Goal: Information Seeking & Learning: Find contact information

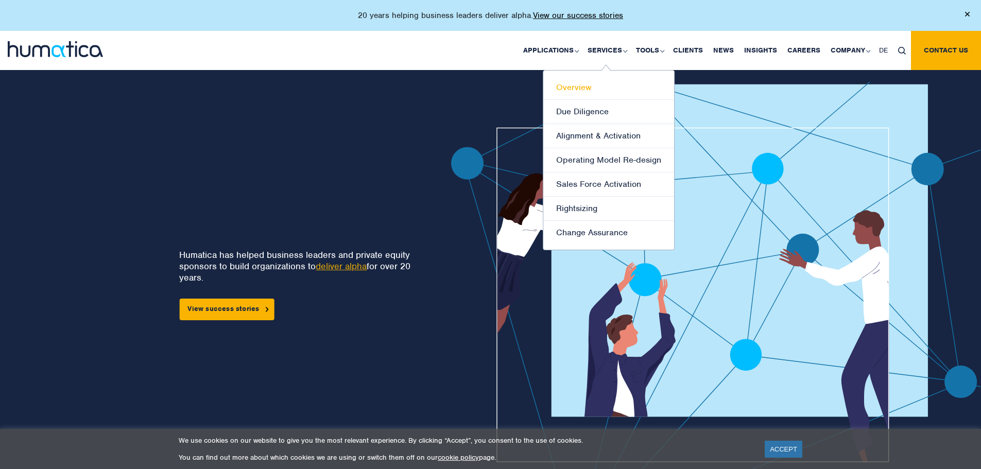
click at [579, 83] on link "Overview" at bounding box center [608, 88] width 131 height 24
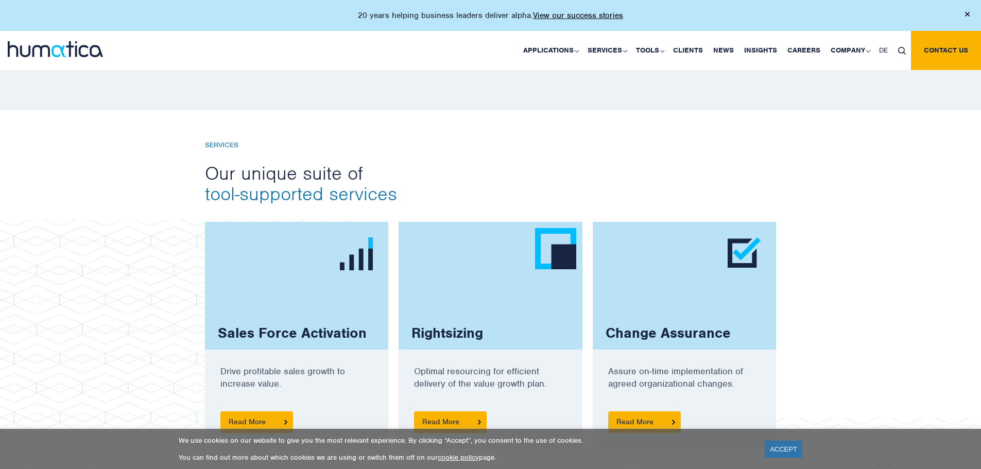
scroll to position [669, 0]
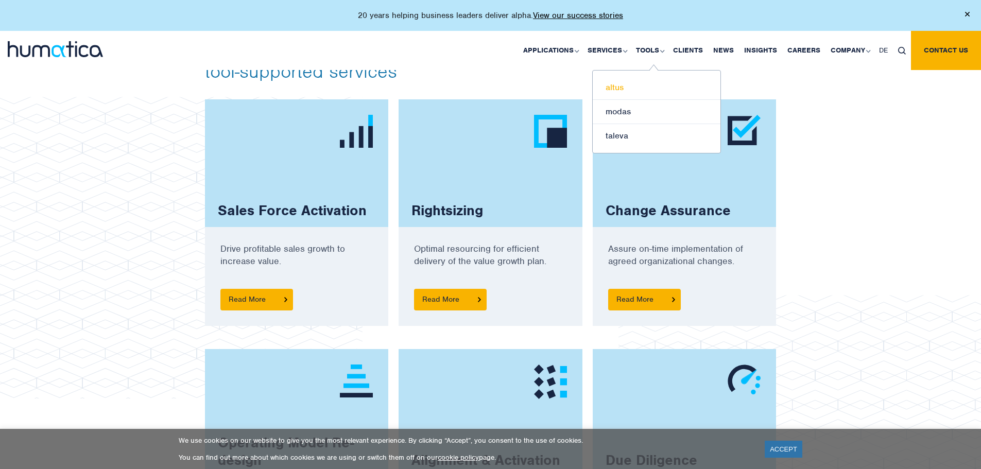
click at [629, 95] on link "altus" at bounding box center [656, 88] width 128 height 24
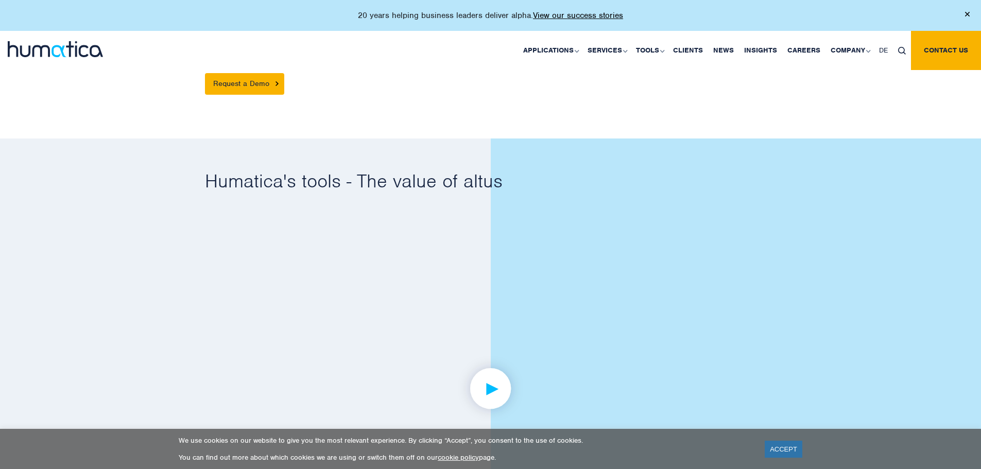
scroll to position [412, 0]
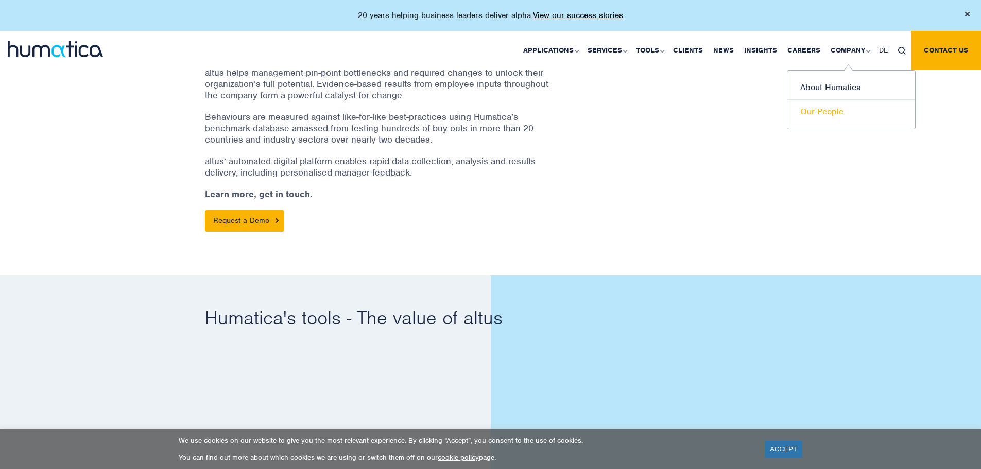
click at [825, 114] on link "Our People" at bounding box center [851, 112] width 128 height 24
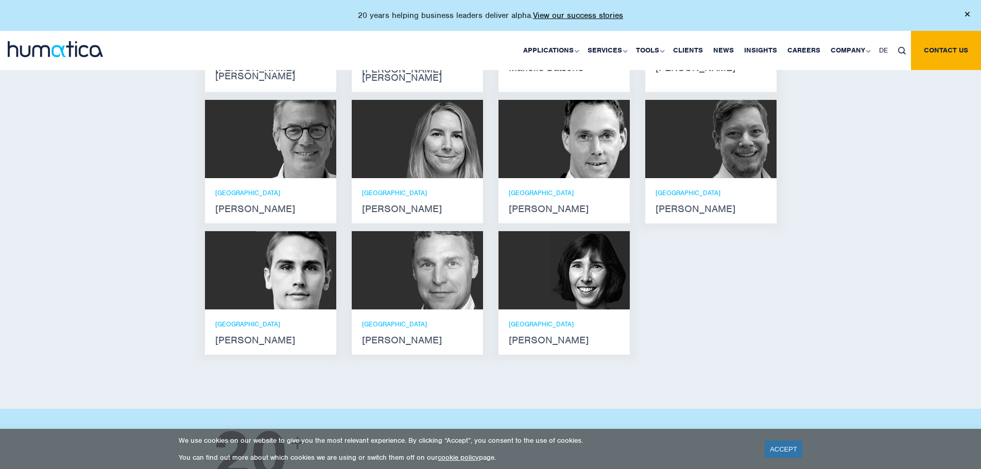
scroll to position [772, 0]
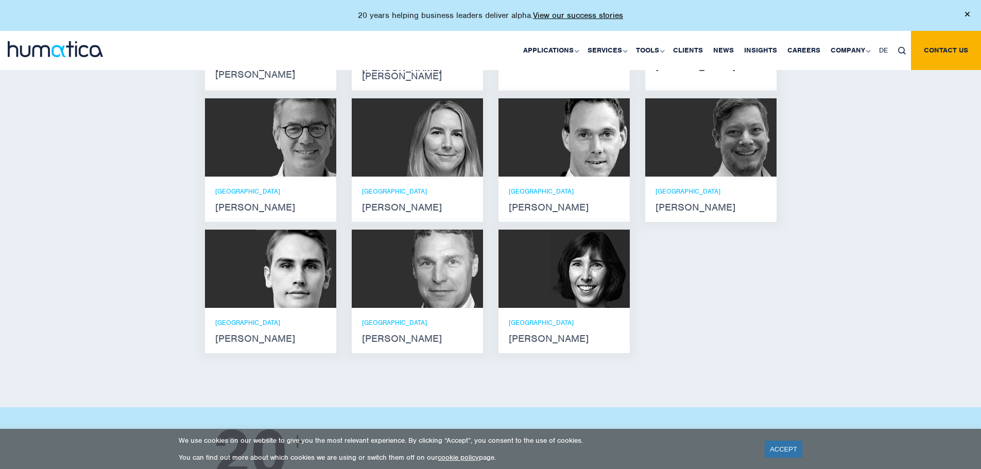
click at [379, 203] on strong "[PERSON_NAME]" at bounding box center [417, 207] width 111 height 8
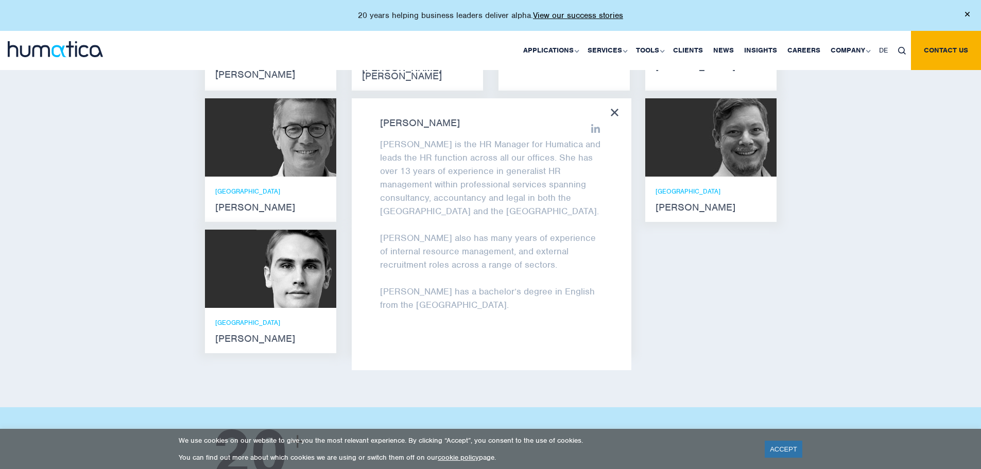
click at [781, 255] on div "[PERSON_NAME] [PERSON_NAME] He holds degrees in Electrical and Mechanical Engin…" at bounding box center [490, 159] width 587 height 404
click at [616, 109] on icon at bounding box center [614, 113] width 8 height 8
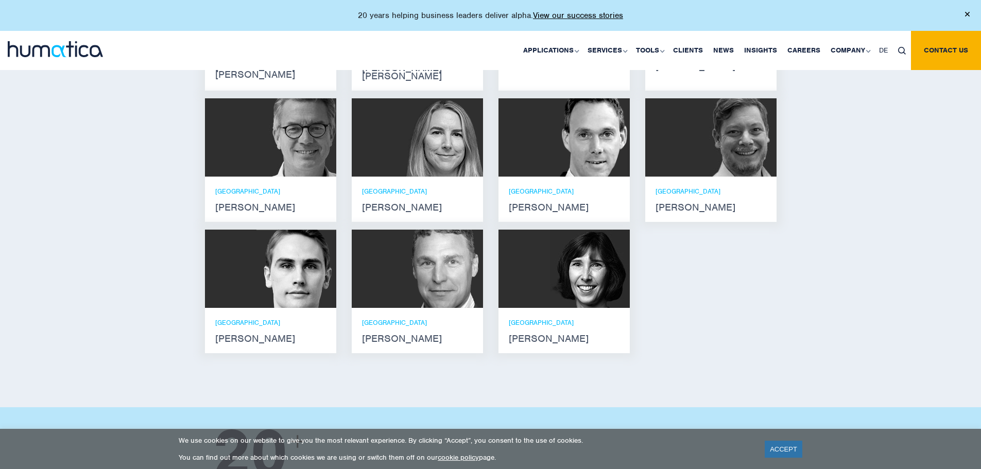
click at [375, 318] on p "[GEOGRAPHIC_DATA]" at bounding box center [417, 322] width 111 height 9
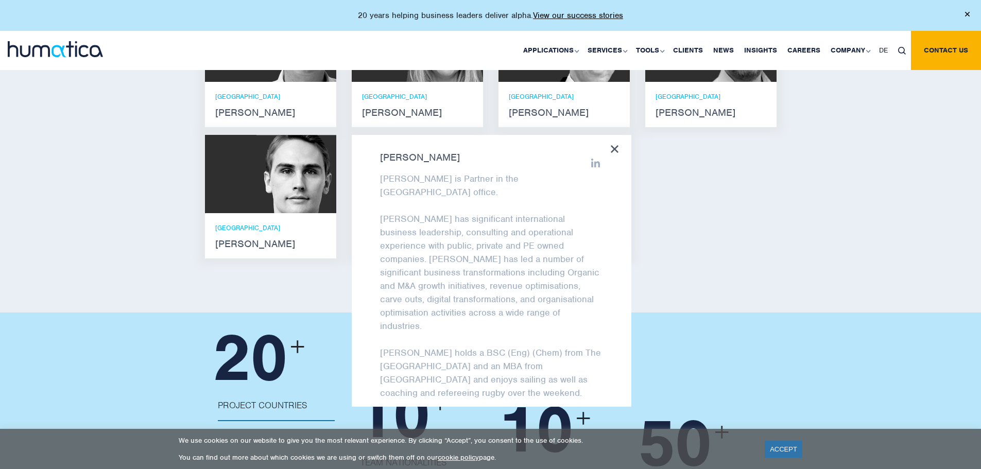
scroll to position [875, 0]
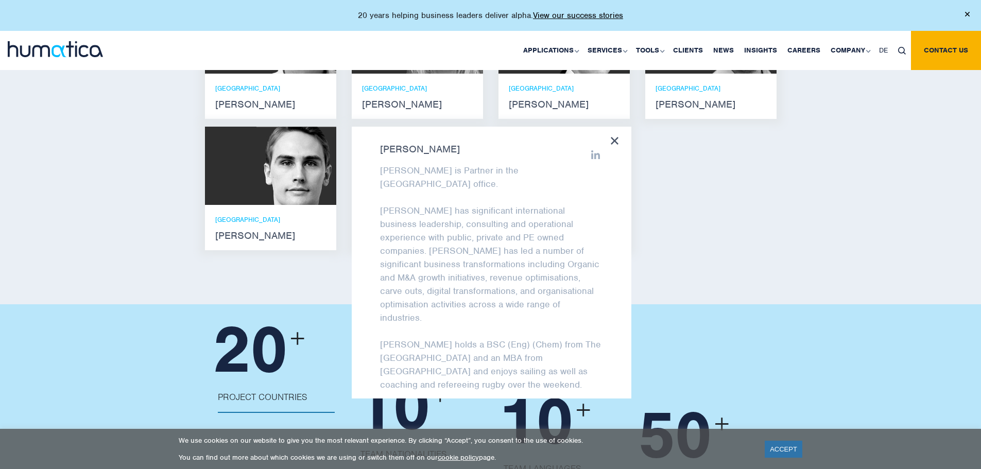
click at [745, 211] on div "[PERSON_NAME] [PERSON_NAME] He holds degrees in Electrical and Mechanical Engin…" at bounding box center [490, 56] width 587 height 404
click at [591, 150] on icon at bounding box center [595, 154] width 9 height 9
click at [612, 137] on icon at bounding box center [614, 141] width 8 height 8
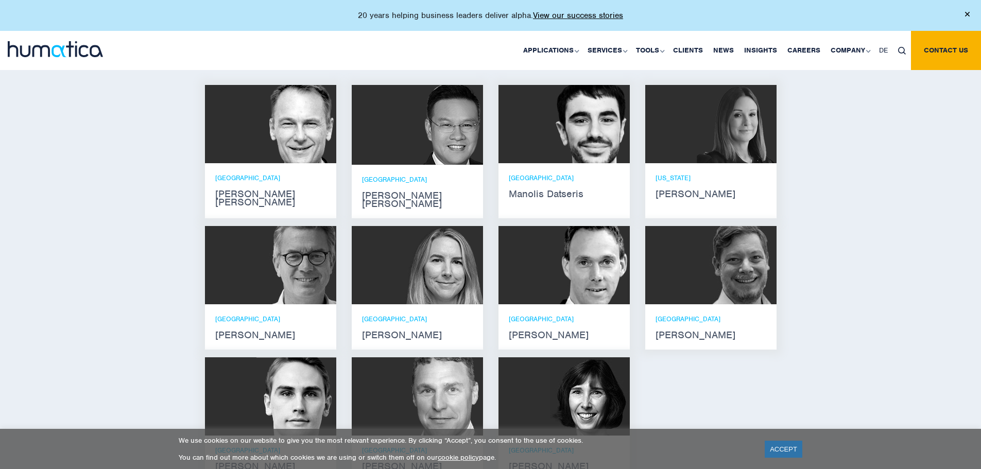
scroll to position [669, 0]
